Goal: Information Seeking & Learning: Find specific fact

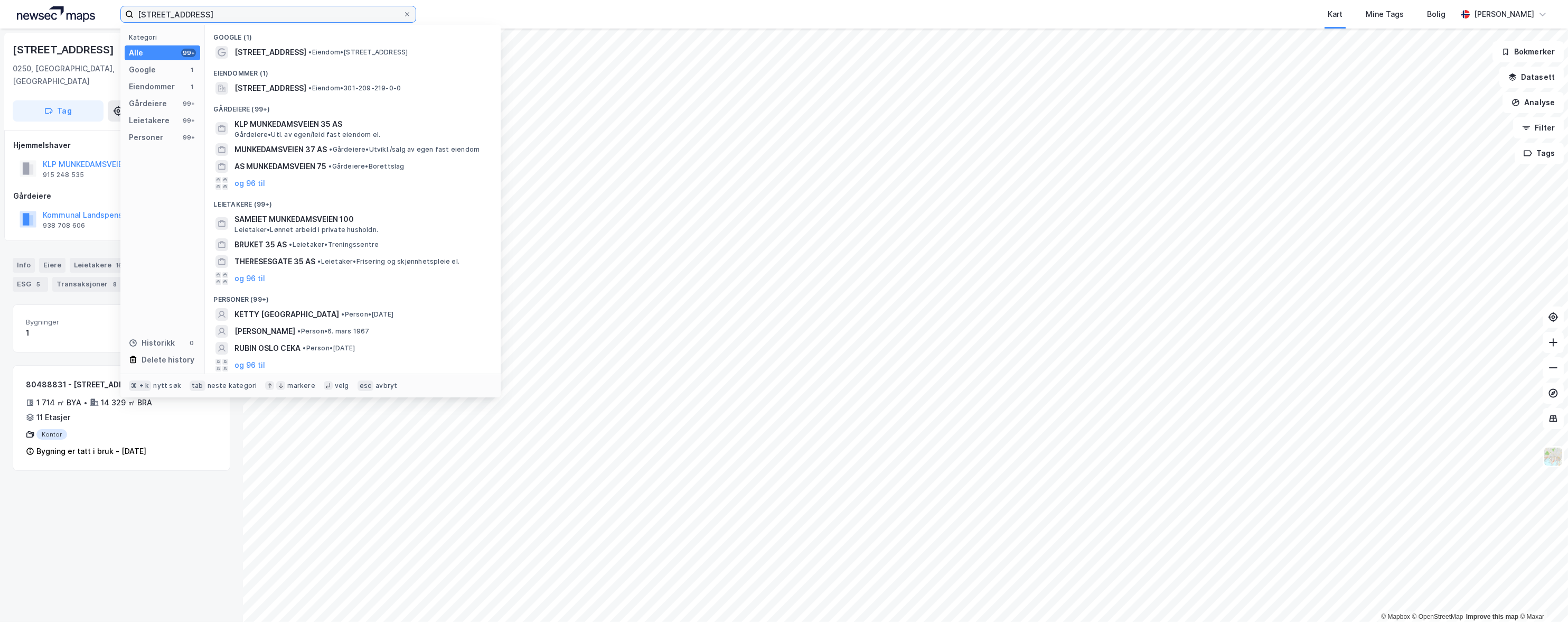
click at [153, 10] on input "[STREET_ADDRESS]" at bounding box center [268, 14] width 269 height 16
paste input "Stortorvet 10, 0155"
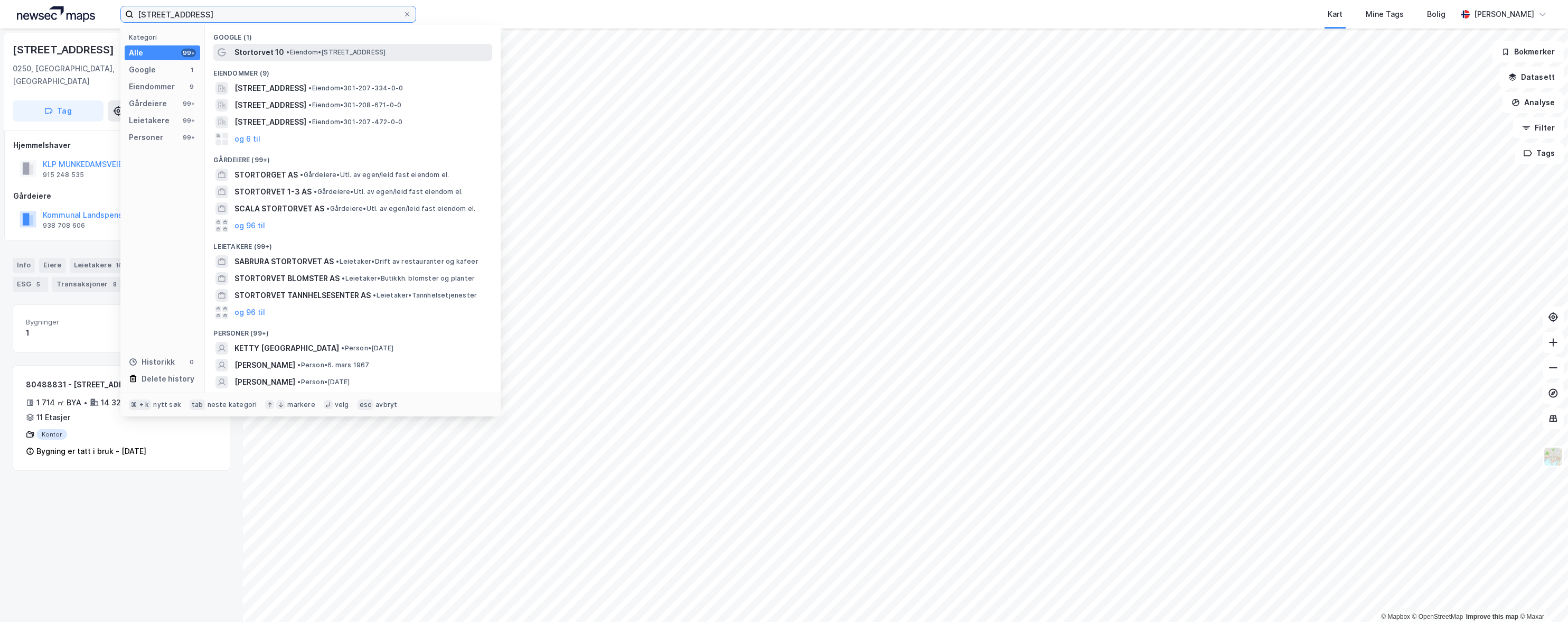
type input "[STREET_ADDRESS]"
click at [258, 54] on span "Stortorvet 10" at bounding box center [259, 52] width 50 height 13
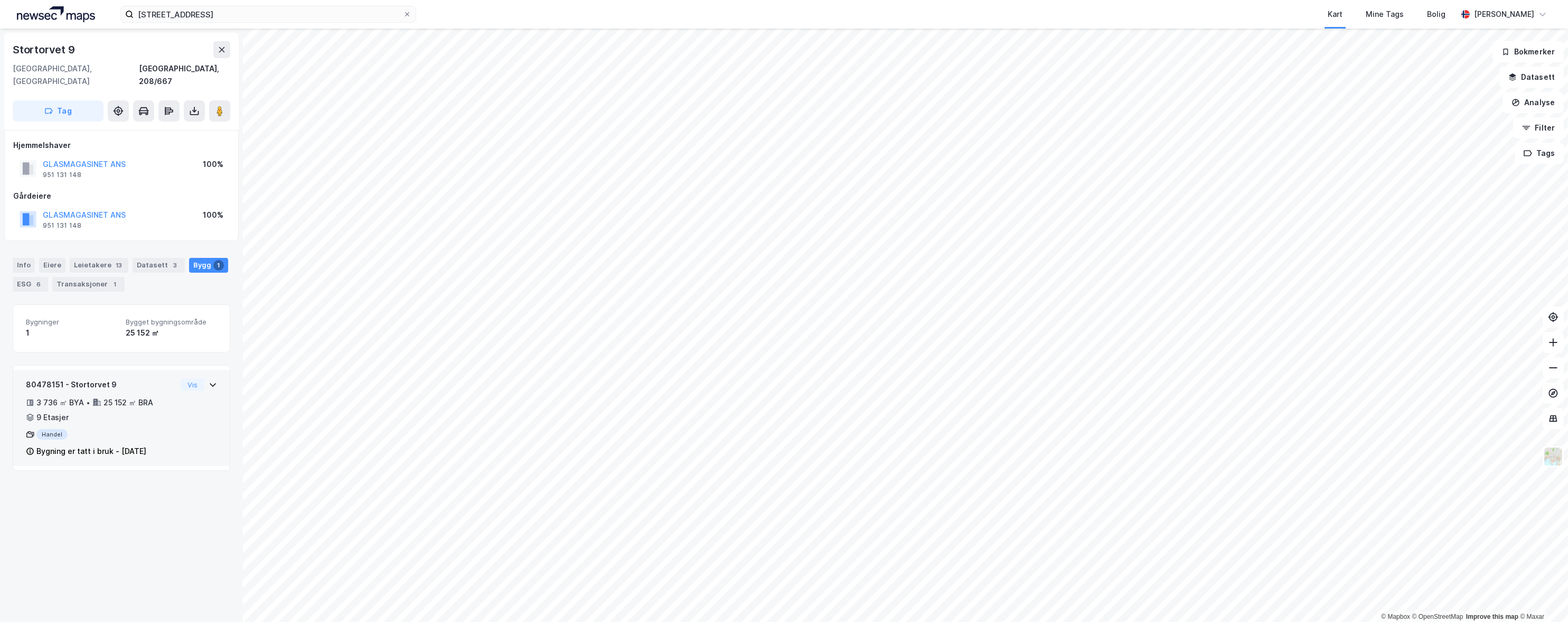
click at [141, 381] on div "80478151 - Stortorvet 9 3 736 ㎡ BYA • 25 152 ㎡ BRA • 9 Etasjer Handel Bygning e…" at bounding box center [101, 418] width 151 height 79
drag, startPoint x: 148, startPoint y: 439, endPoint x: 164, endPoint y: 439, distance: 16.0
click at [164, 445] on div "Bygning er tatt i bruk - [DATE]" at bounding box center [101, 451] width 151 height 13
copy div "1974"
